Goal: Task Accomplishment & Management: Manage account settings

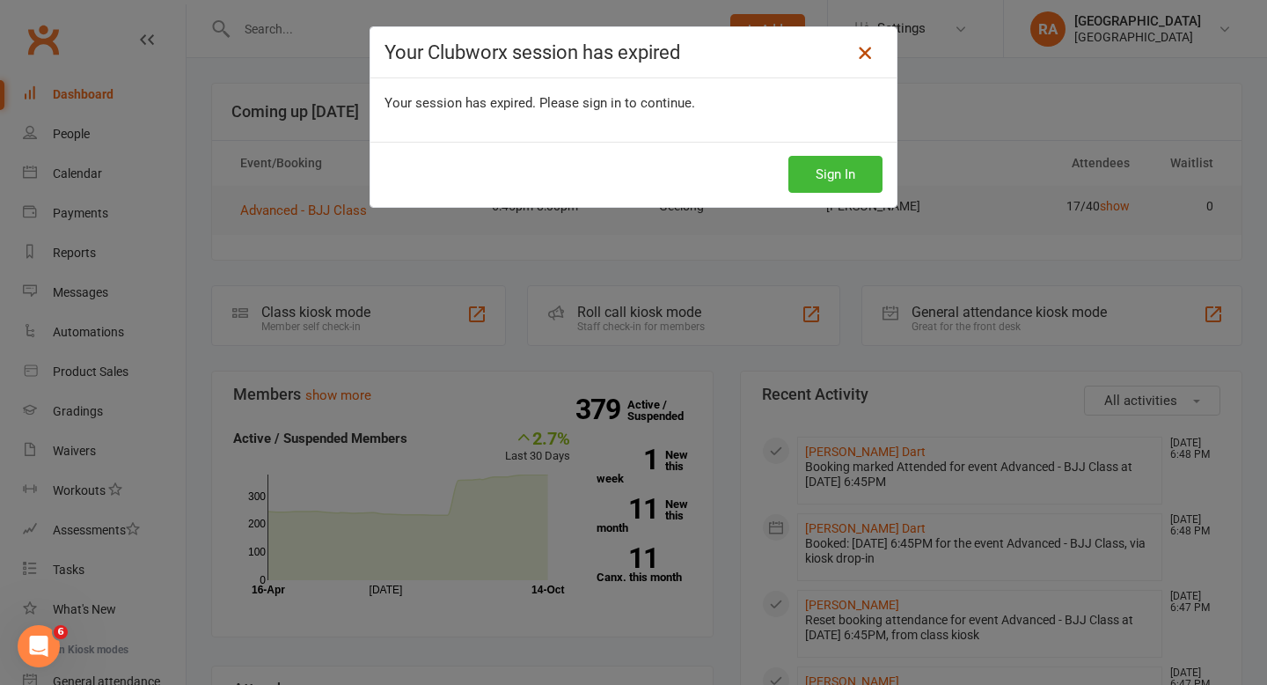
click at [861, 57] on icon at bounding box center [865, 52] width 21 height 21
click at [866, 52] on icon at bounding box center [865, 52] width 21 height 21
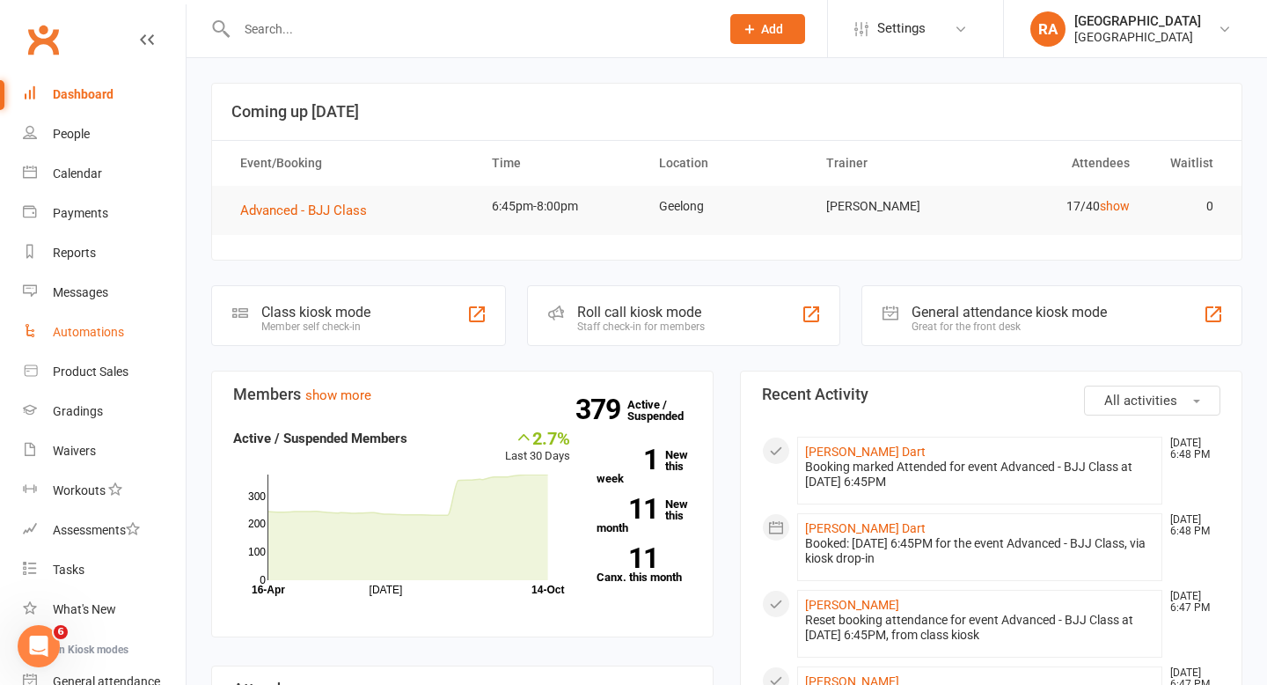
click at [98, 333] on div "Automations" at bounding box center [88, 332] width 71 height 14
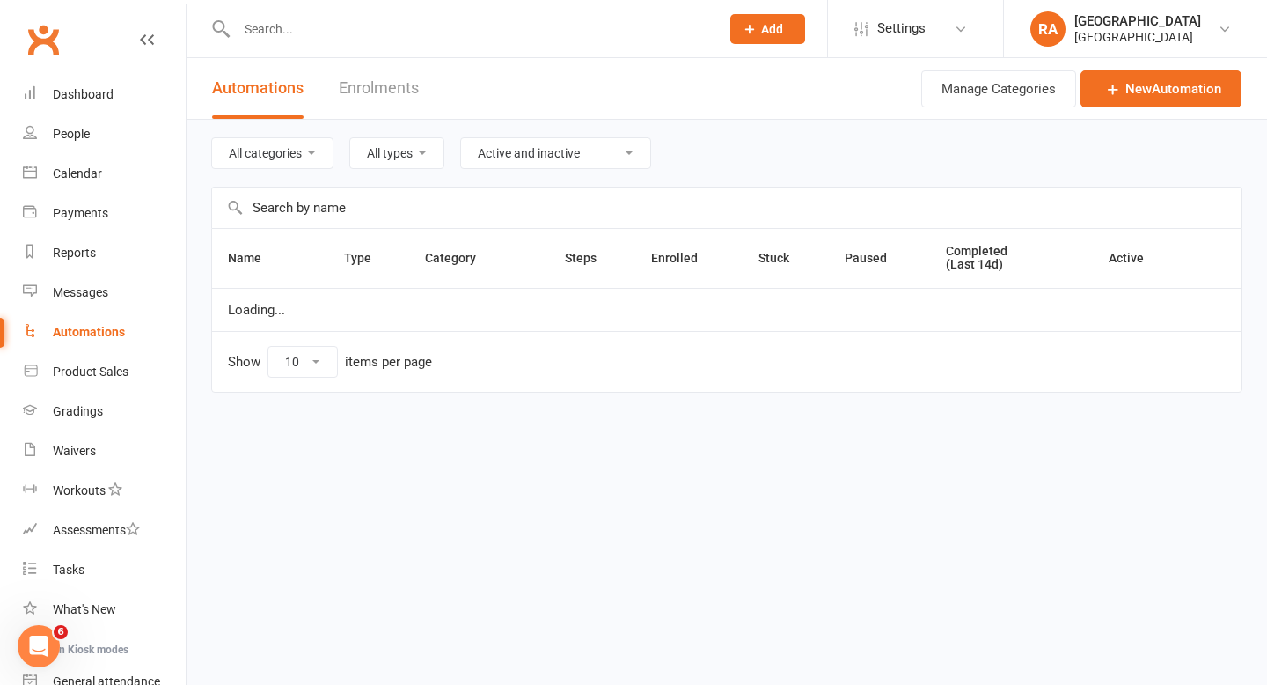
select select "100"
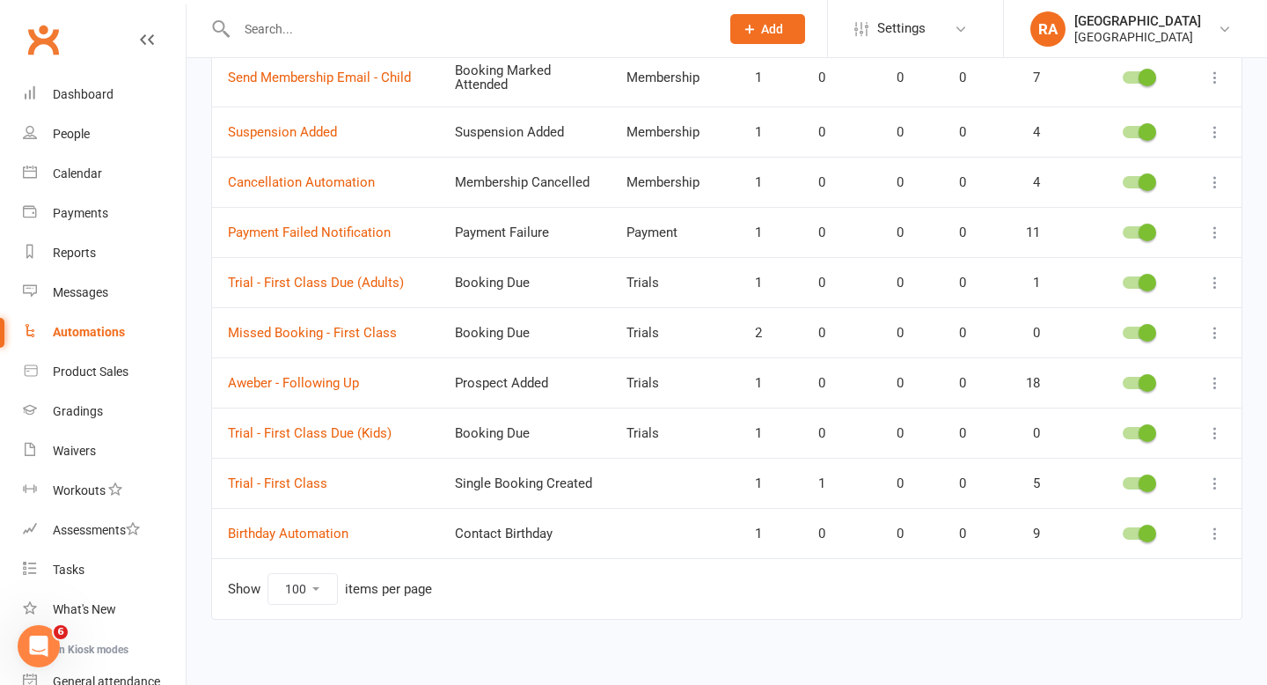
scroll to position [675, 0]
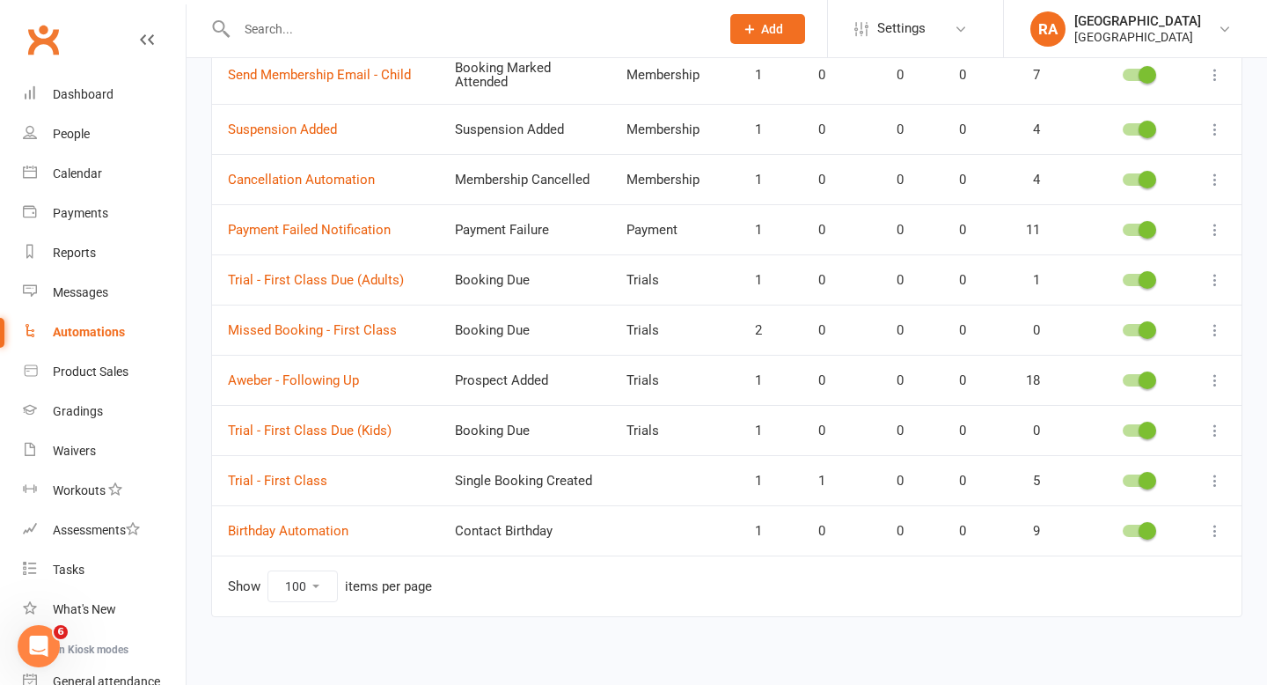
click at [1151, 378] on span at bounding box center [1148, 380] width 18 height 18
click at [1123, 378] on input "checkbox" at bounding box center [1123, 378] width 0 height 0
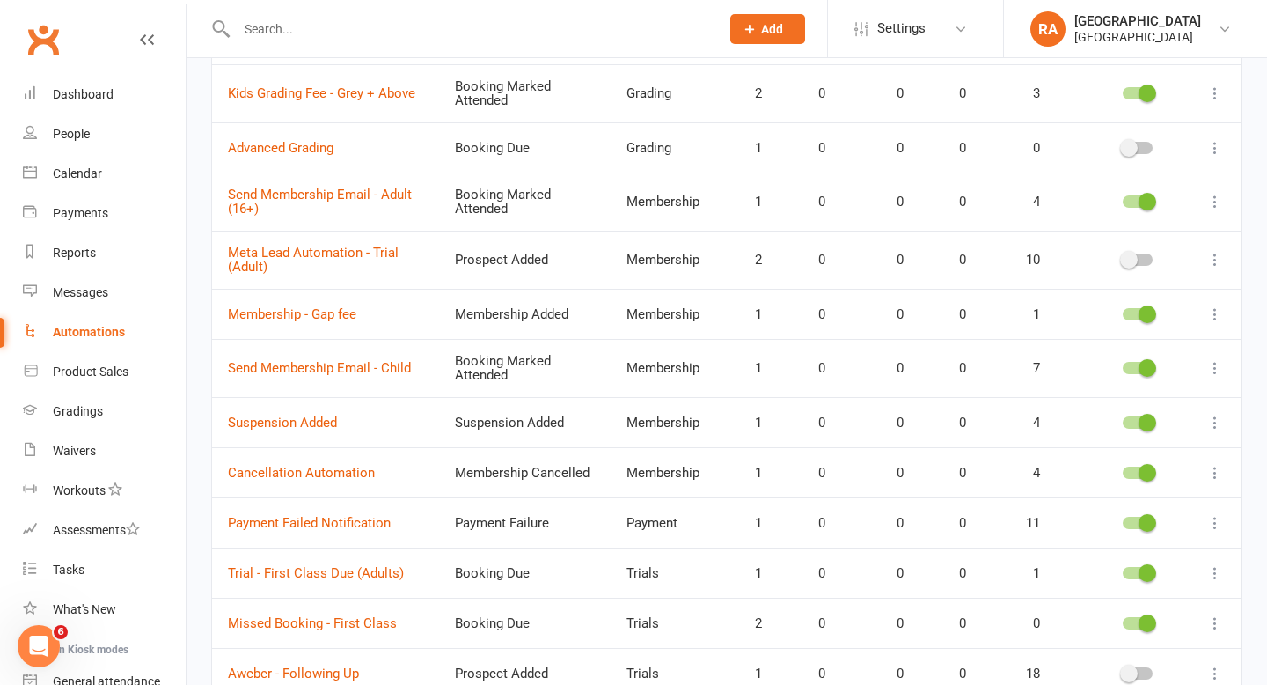
scroll to position [0, 0]
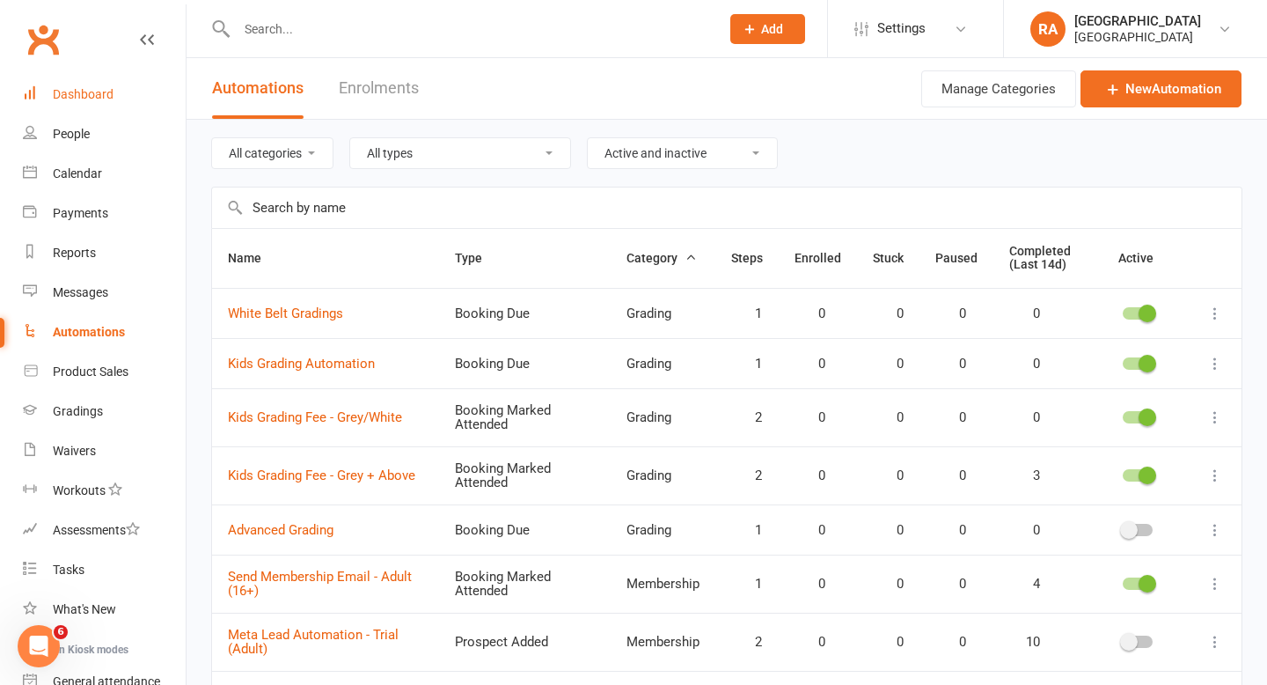
click at [90, 89] on div "Dashboard" at bounding box center [83, 94] width 61 height 14
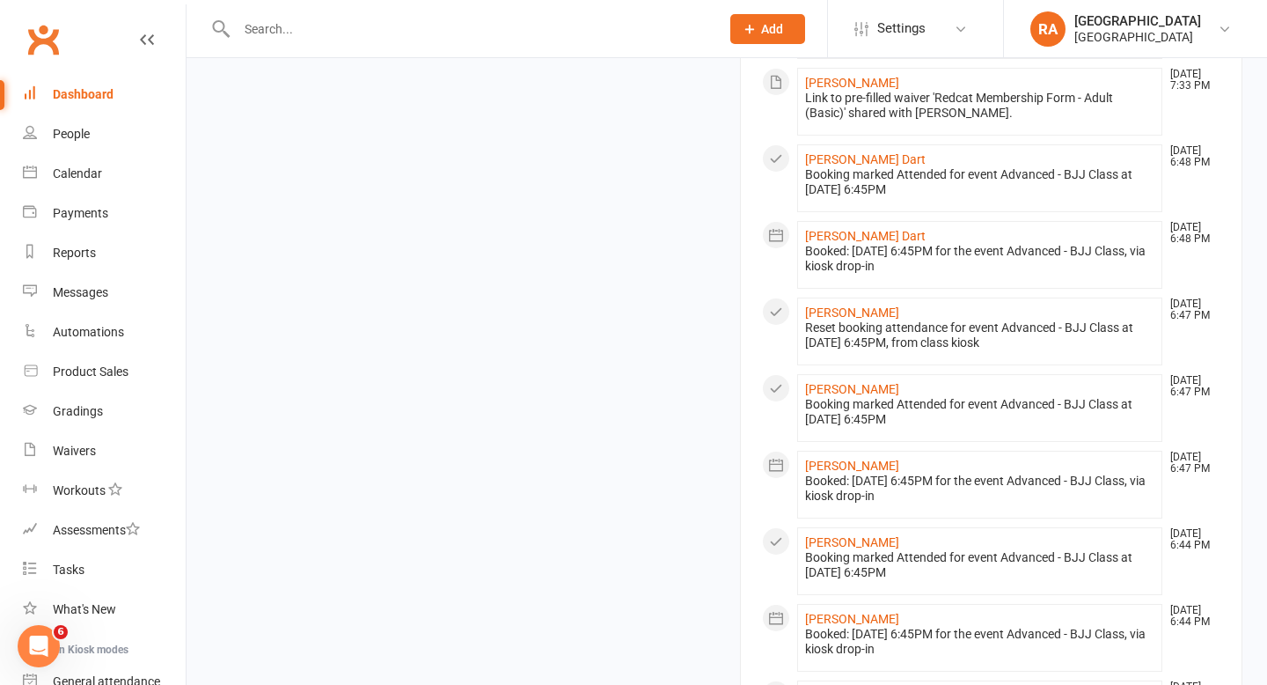
scroll to position [925, 0]
